Goal: Task Accomplishment & Management: Use online tool/utility

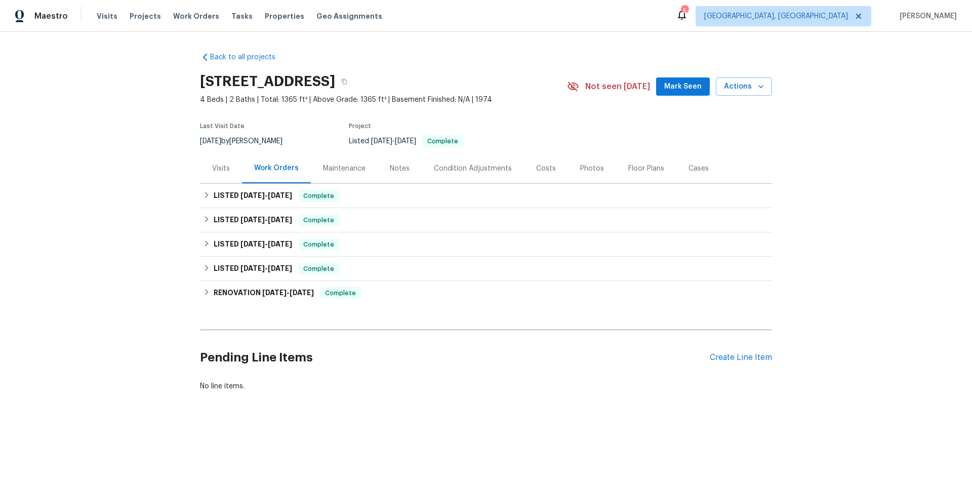
click at [216, 169] on div "Visits" at bounding box center [221, 168] width 18 height 10
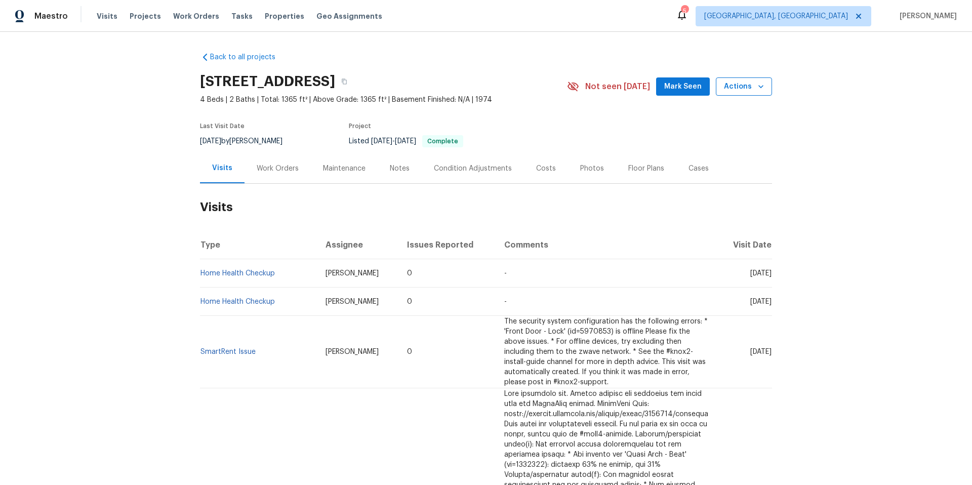
click at [733, 80] on span "Actions" at bounding box center [744, 86] width 40 height 13
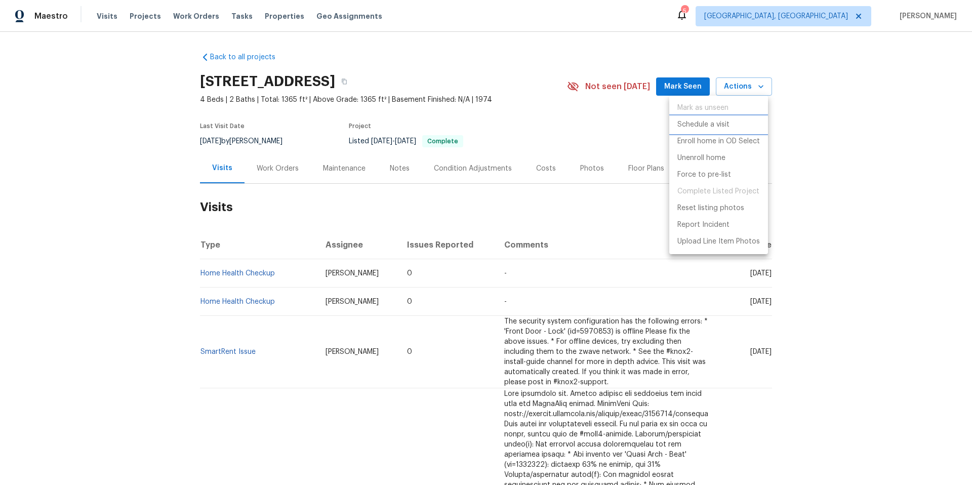
click at [720, 120] on p "Schedule a visit" at bounding box center [703, 124] width 52 height 11
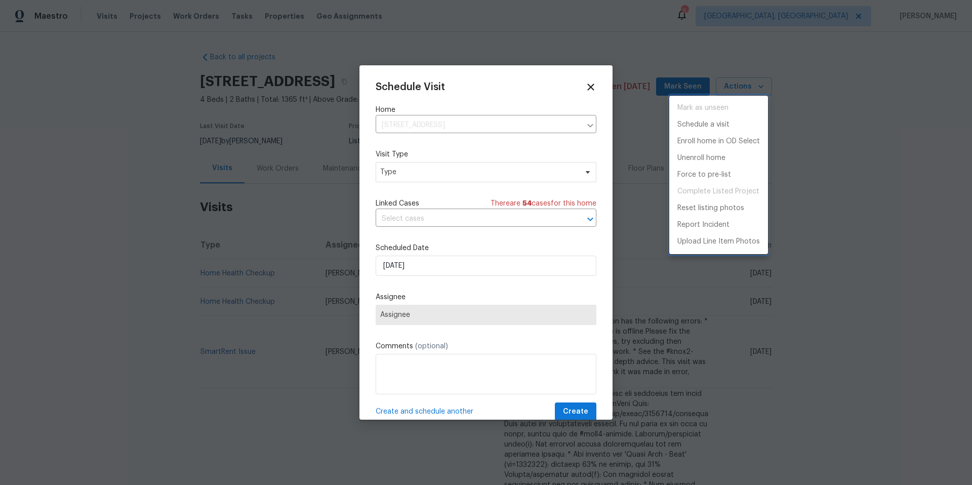
click at [507, 167] on div at bounding box center [486, 242] width 972 height 485
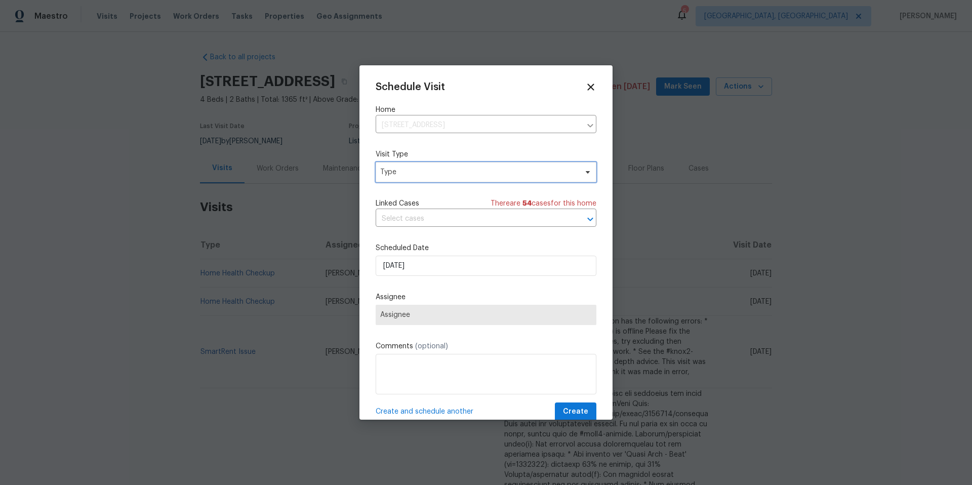
click at [506, 174] on span "Type" at bounding box center [478, 172] width 197 height 10
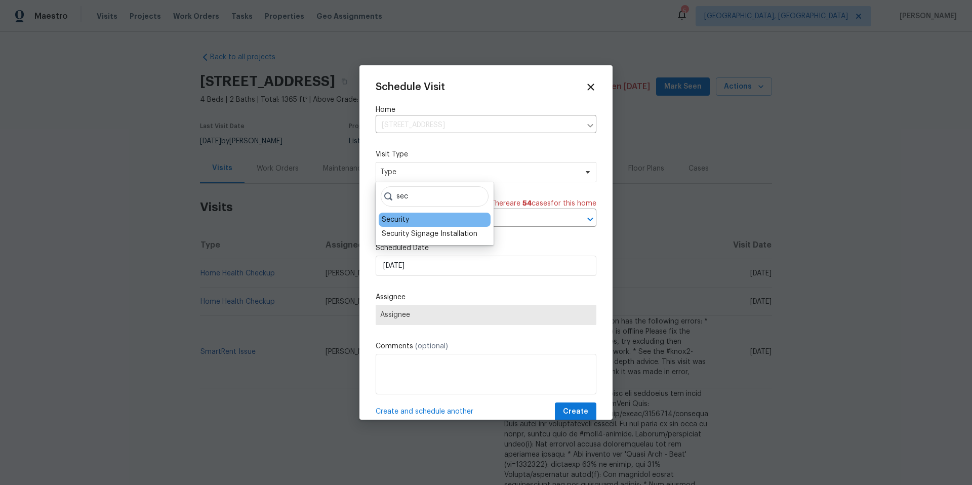
type input "sec"
click at [437, 215] on div "Security" at bounding box center [435, 220] width 112 height 14
click at [417, 219] on div "Security" at bounding box center [435, 220] width 112 height 14
click at [393, 223] on div "Security" at bounding box center [395, 220] width 27 height 10
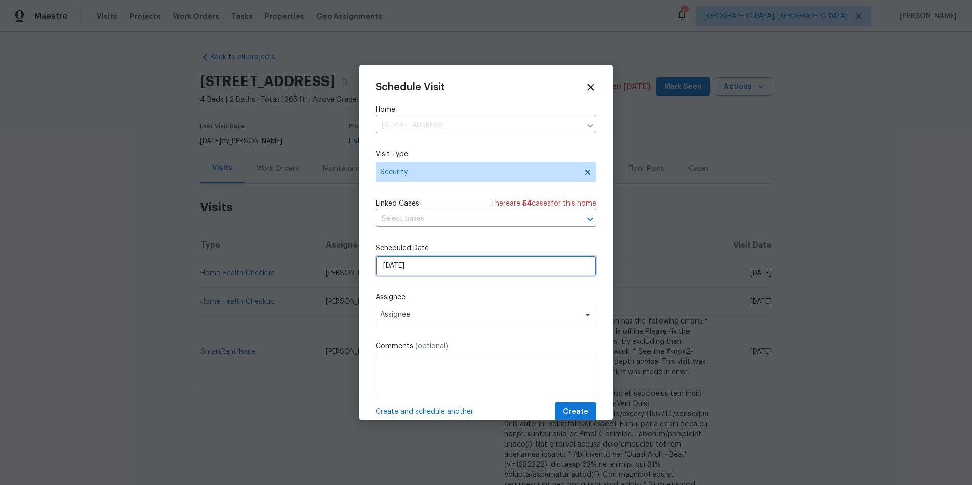
click at [435, 275] on input "[DATE]" at bounding box center [485, 266] width 221 height 20
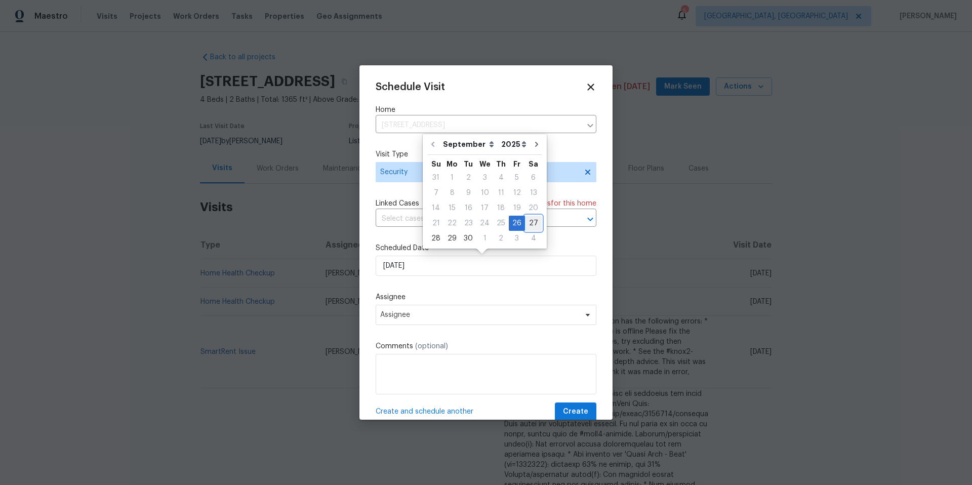
click at [530, 226] on div "27" at bounding box center [533, 223] width 17 height 14
type input "[DATE]"
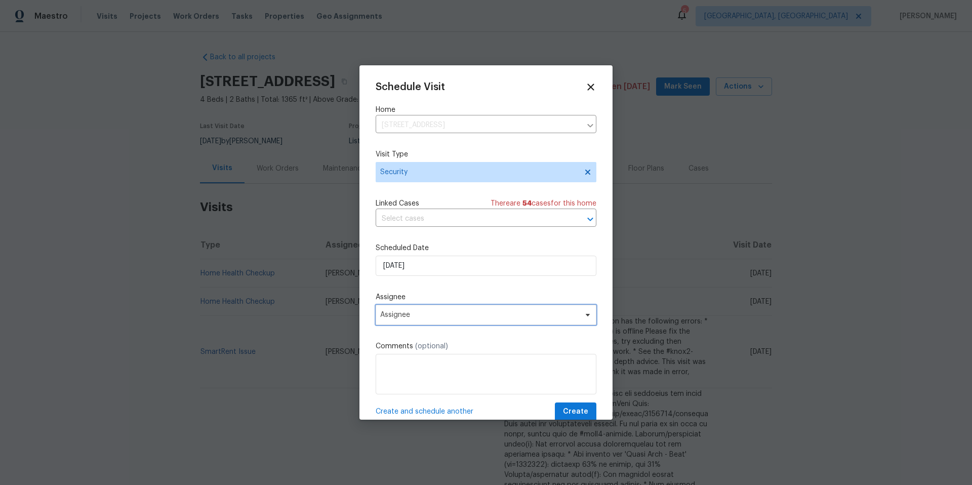
click at [418, 306] on span "Assignee" at bounding box center [485, 315] width 221 height 20
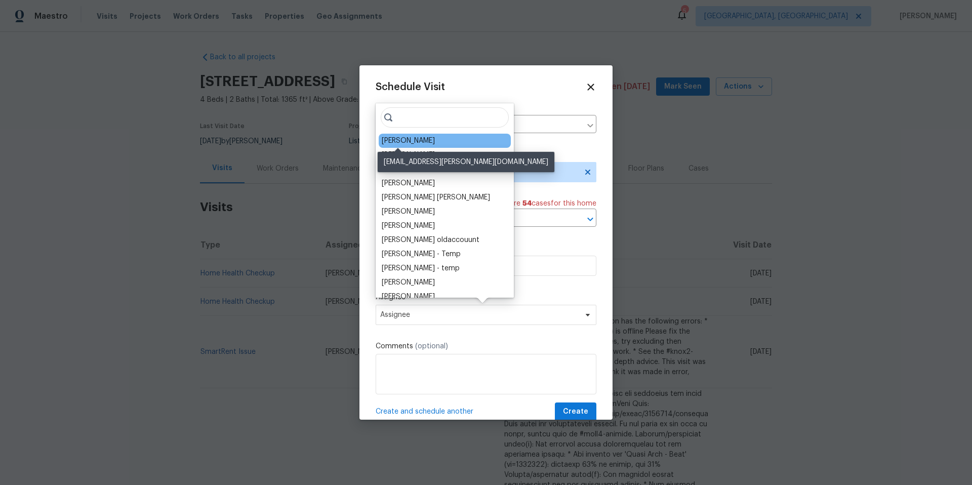
click at [401, 140] on div "[PERSON_NAME]" at bounding box center [408, 141] width 53 height 10
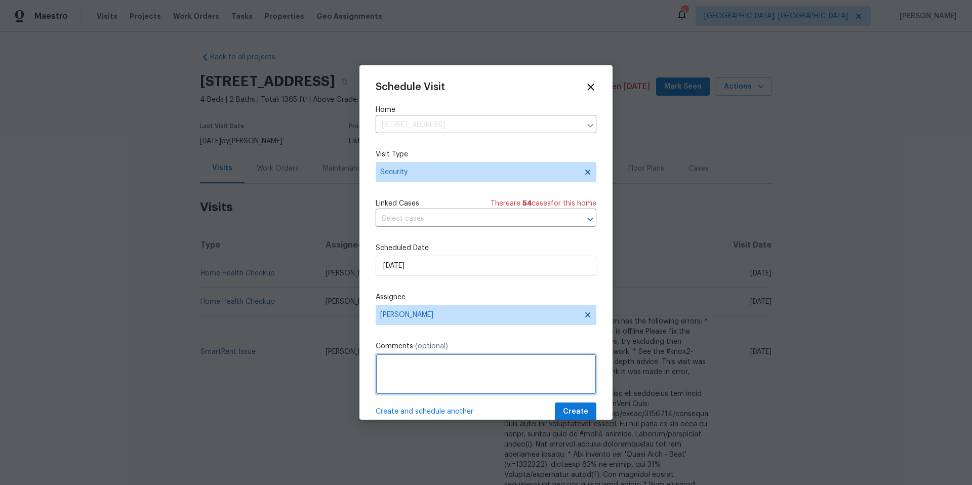
click at [423, 381] on textarea at bounding box center [485, 374] width 221 height 40
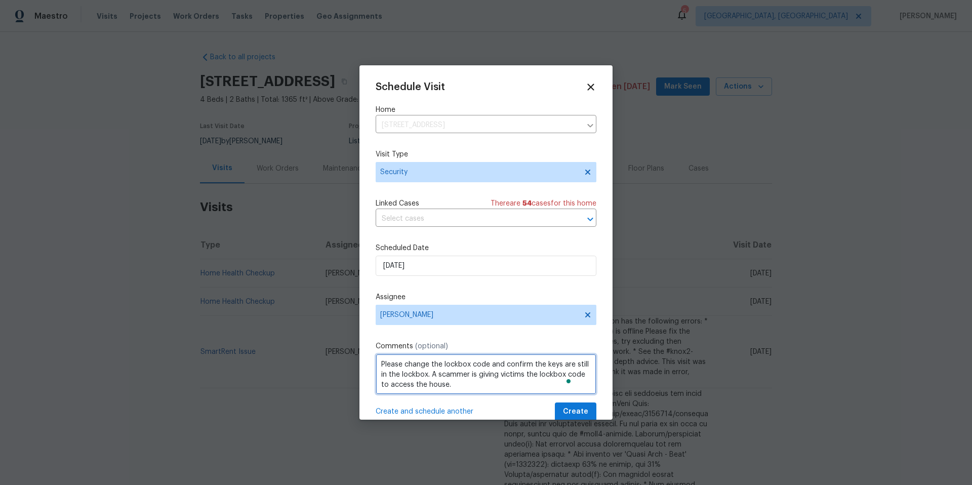
type textarea "Please change the lockbox code and confirm the keys are still in the lockbox. A…"
click at [564, 409] on span "Create" at bounding box center [575, 411] width 25 height 13
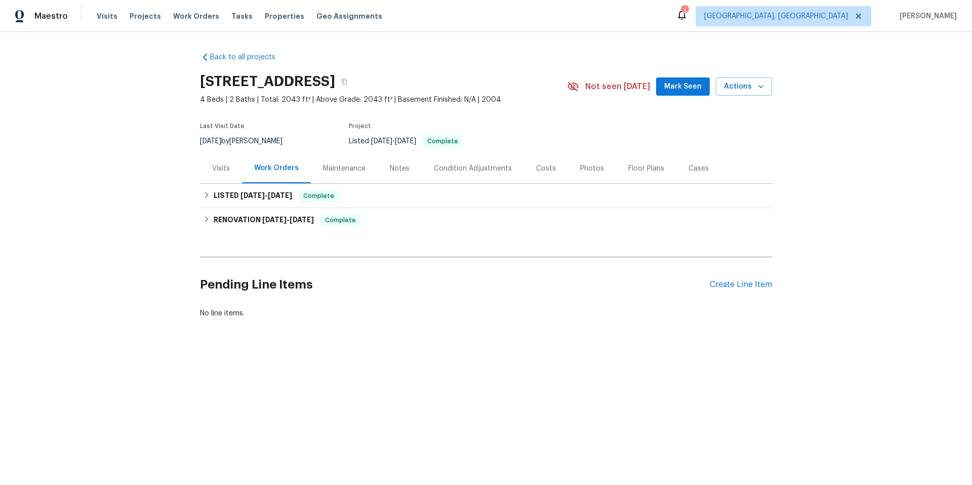
click at [212, 166] on div "Visits" at bounding box center [221, 168] width 18 height 10
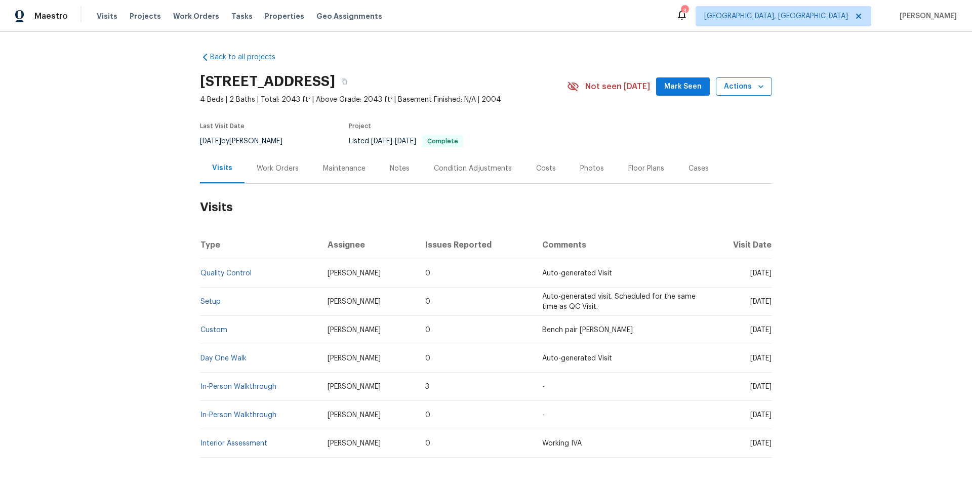
click at [749, 85] on span "Actions" at bounding box center [744, 86] width 40 height 13
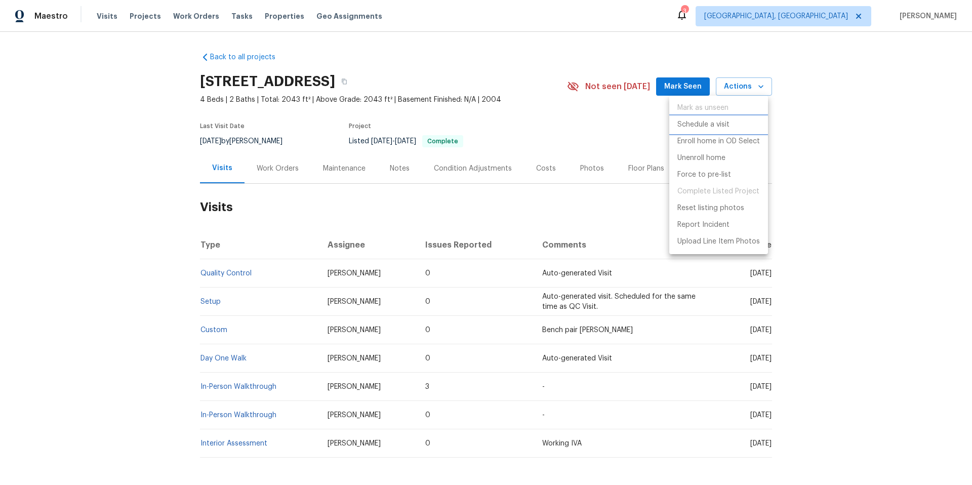
click at [736, 121] on li "Schedule a visit" at bounding box center [718, 124] width 99 height 17
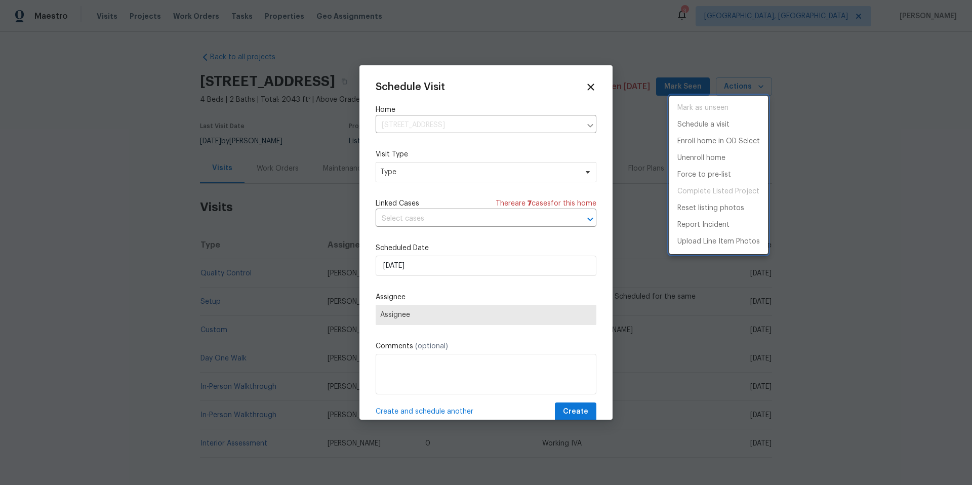
click at [475, 177] on div at bounding box center [486, 242] width 972 height 485
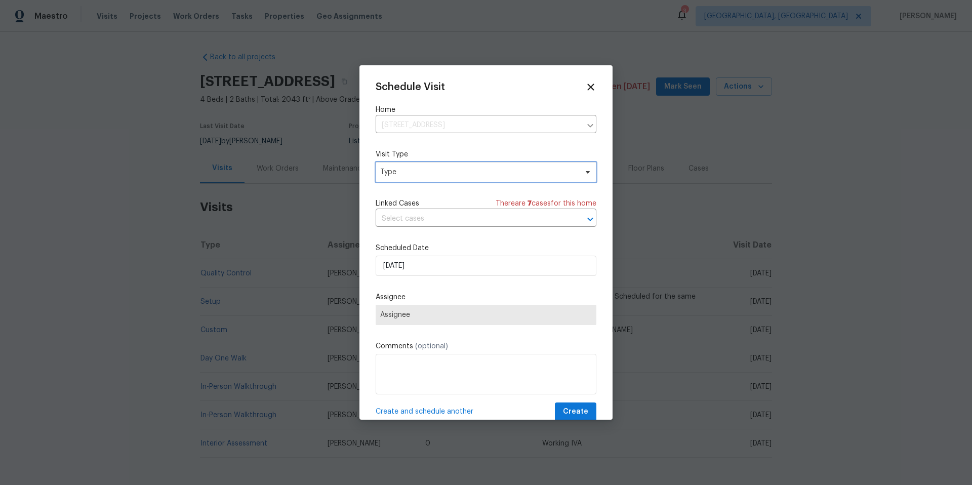
click at [459, 177] on span "Type" at bounding box center [478, 172] width 197 height 10
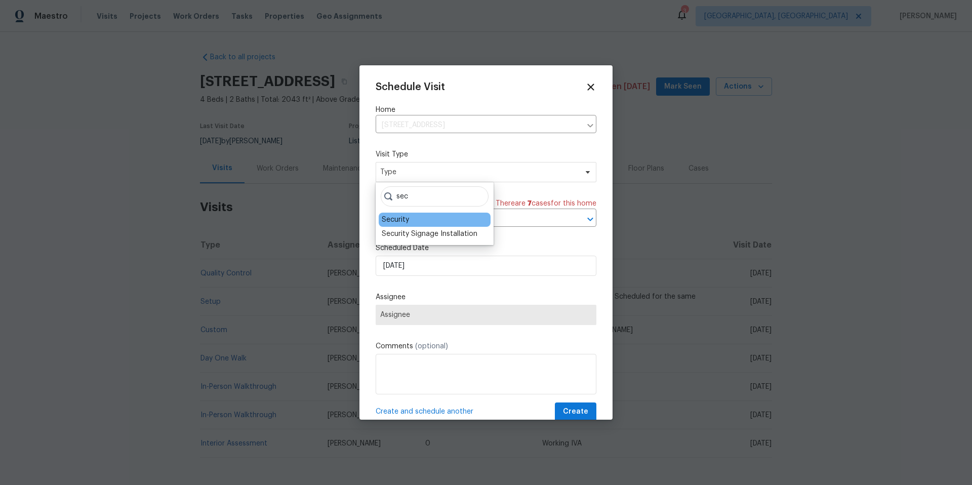
type input "sec"
click at [408, 215] on div "Security" at bounding box center [395, 220] width 27 height 10
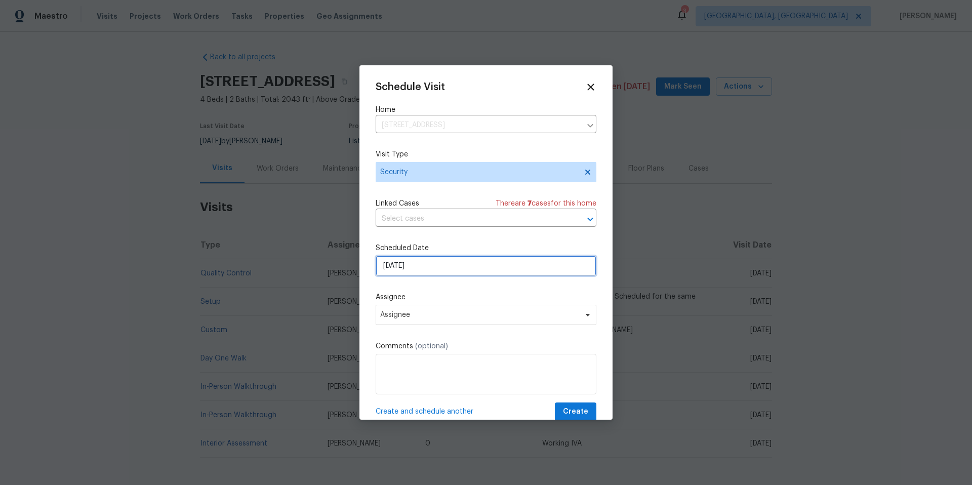
click at [452, 259] on input "[DATE]" at bounding box center [485, 266] width 221 height 20
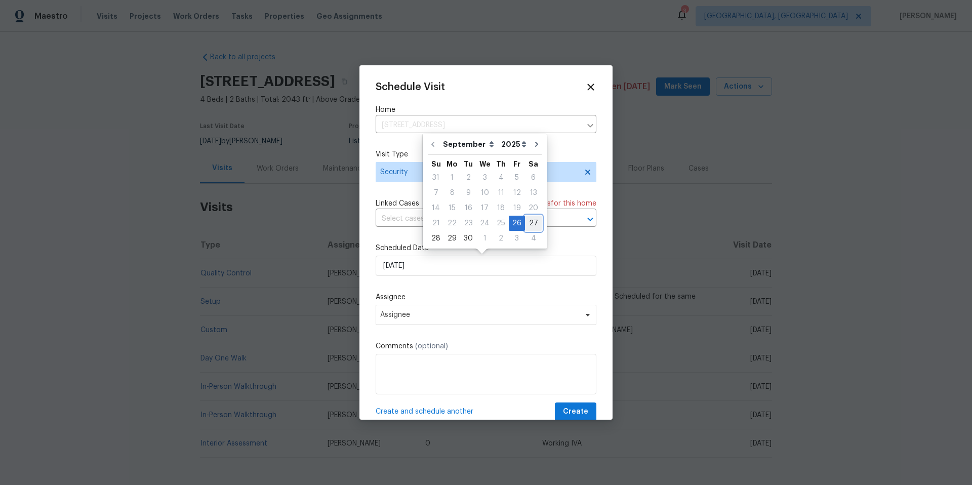
click at [532, 227] on div "27" at bounding box center [533, 223] width 17 height 14
type input "[DATE]"
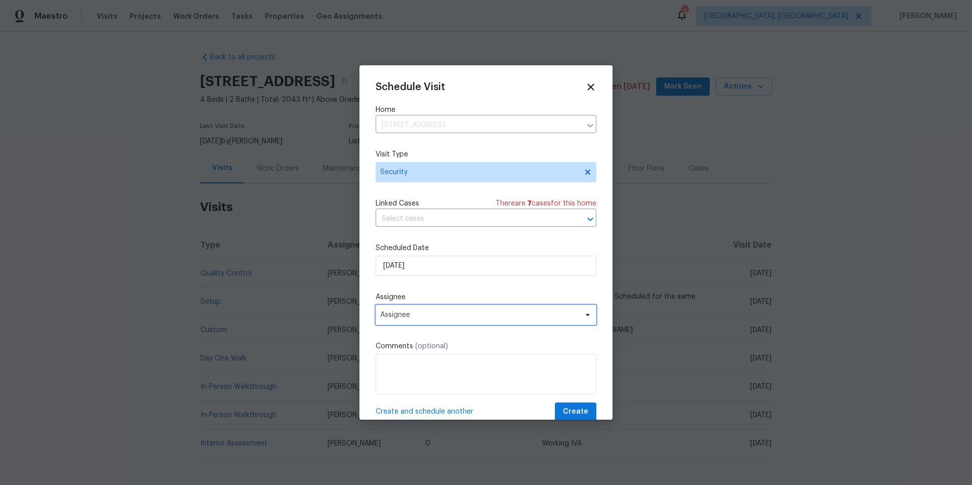
click at [437, 310] on span "Assignee" at bounding box center [485, 315] width 221 height 20
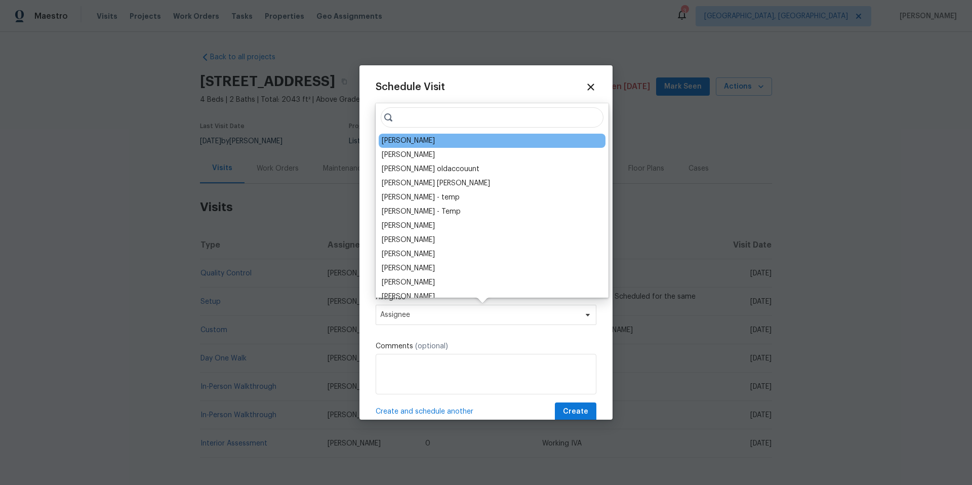
click at [410, 134] on div "[PERSON_NAME]" at bounding box center [492, 141] width 227 height 14
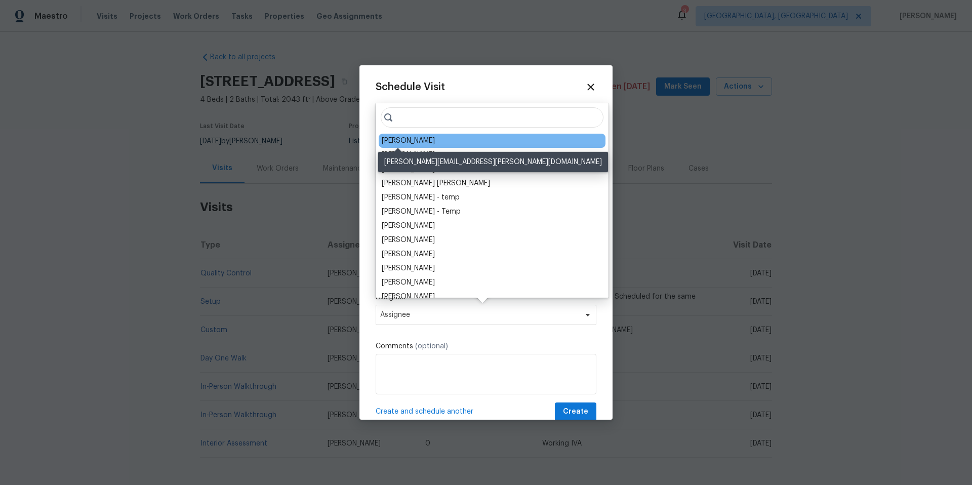
click at [409, 142] on div "[PERSON_NAME]" at bounding box center [408, 141] width 53 height 10
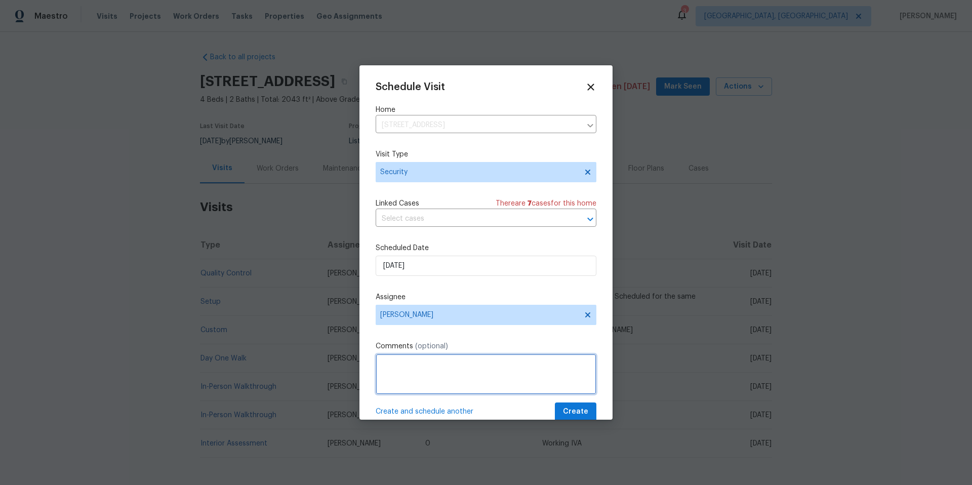
click at [416, 377] on textarea at bounding box center [485, 374] width 221 height 40
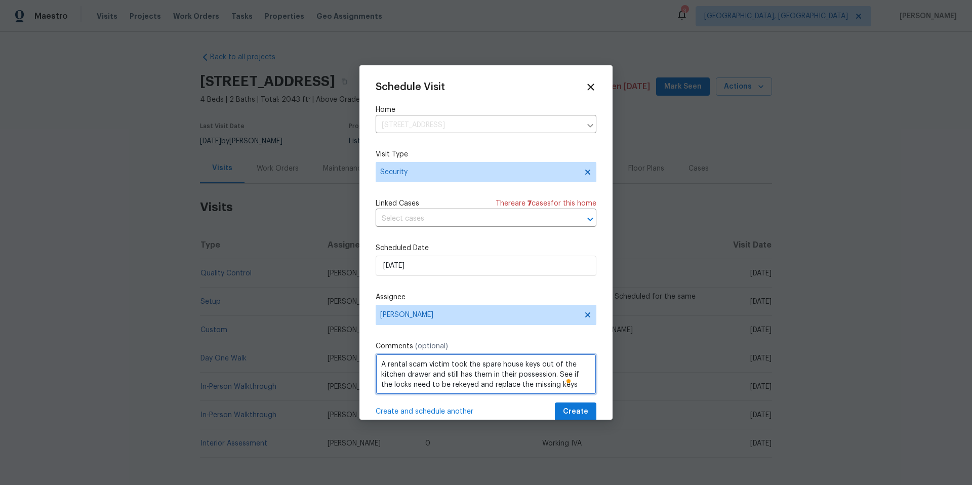
scroll to position [5, 0]
type textarea "A rental scam victim took the spare house keys out of the kitchen drawer and st…"
click at [576, 410] on span "Create" at bounding box center [575, 411] width 25 height 13
